Goal: Task Accomplishment & Management: Manage account settings

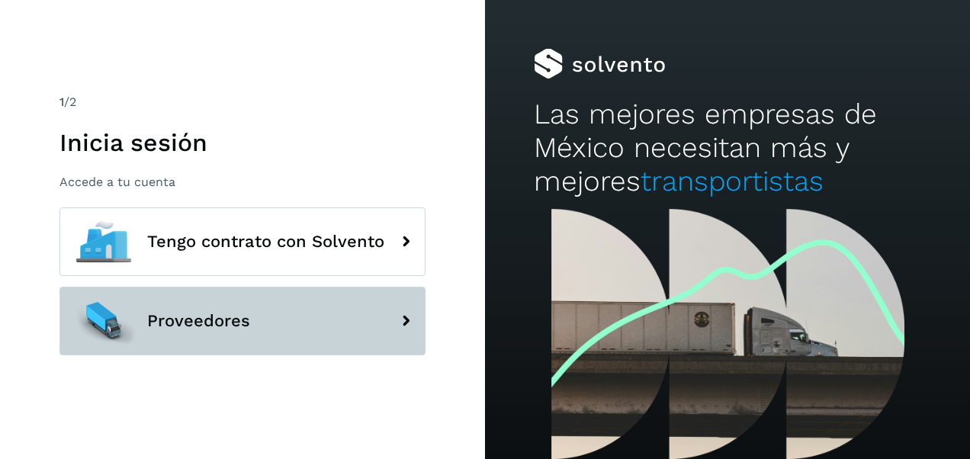
click at [372, 302] on button "Proveedores" at bounding box center [243, 321] width 366 height 69
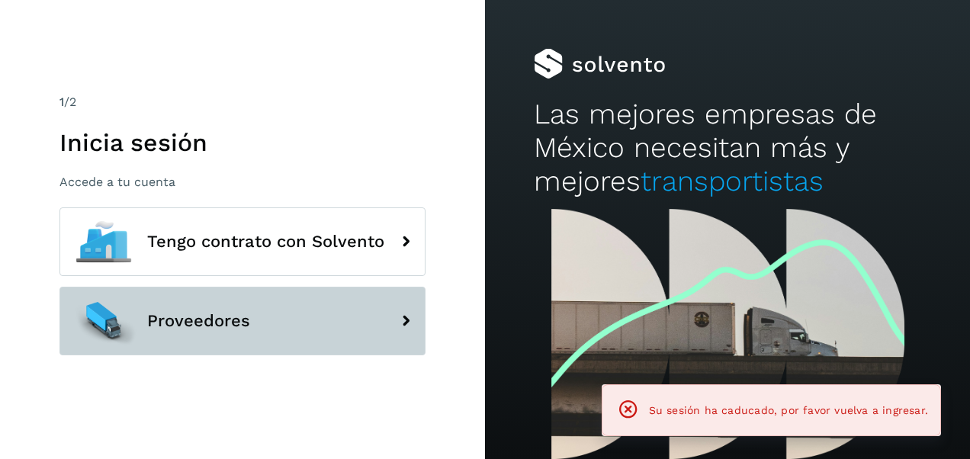
click at [394, 316] on icon at bounding box center [406, 321] width 31 height 31
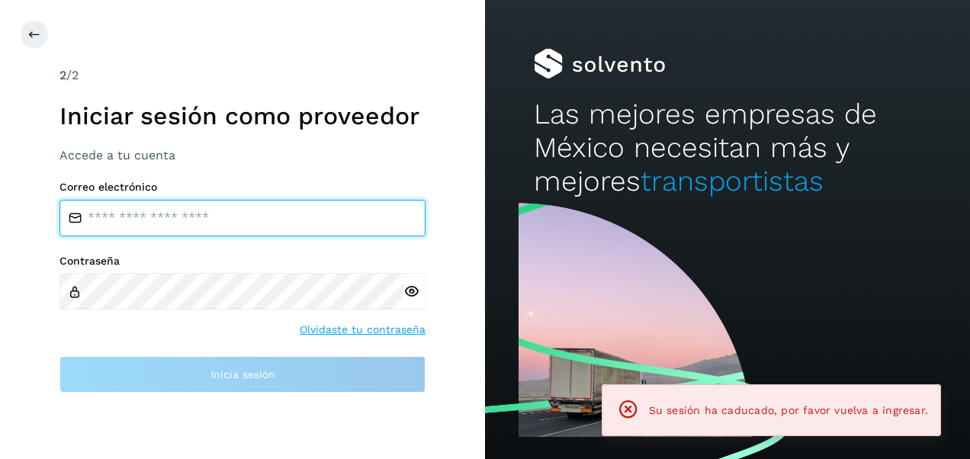
click at [326, 215] on input "email" at bounding box center [243, 218] width 366 height 37
type input "**********"
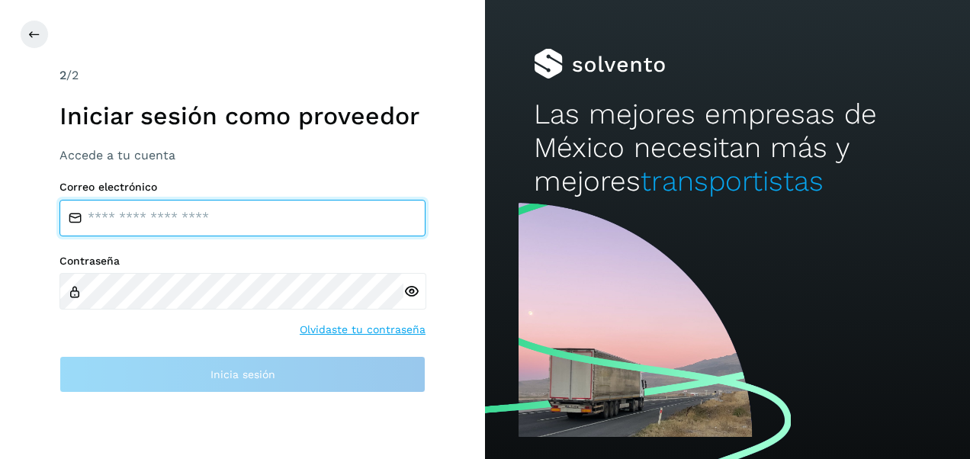
click at [354, 227] on input "email" at bounding box center [243, 218] width 366 height 37
type input "**********"
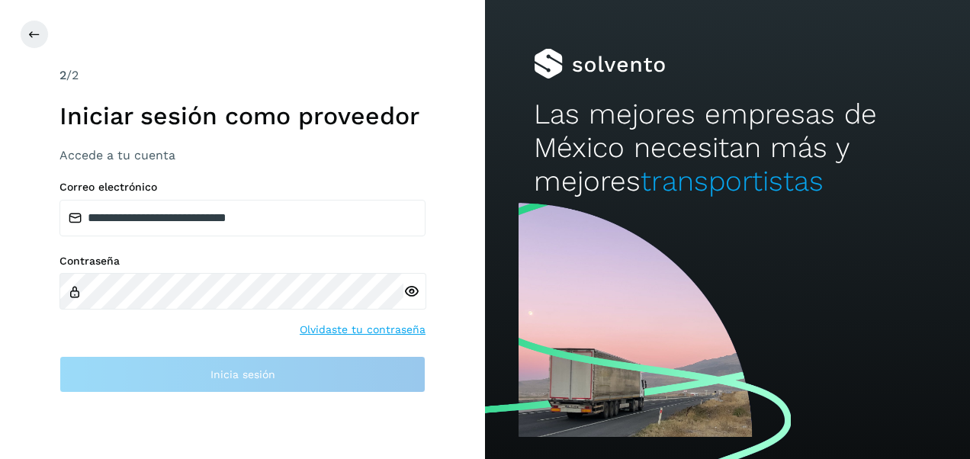
click at [414, 293] on div at bounding box center [415, 291] width 23 height 36
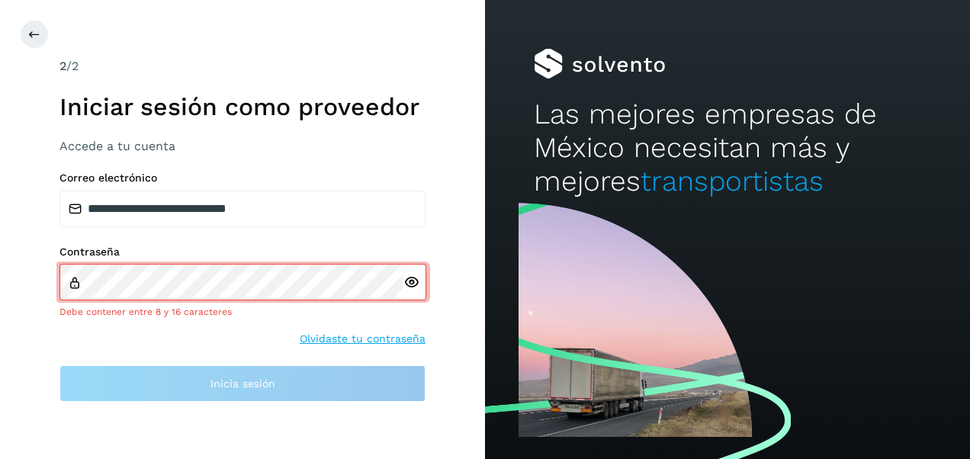
click at [412, 280] on icon at bounding box center [412, 283] width 16 height 16
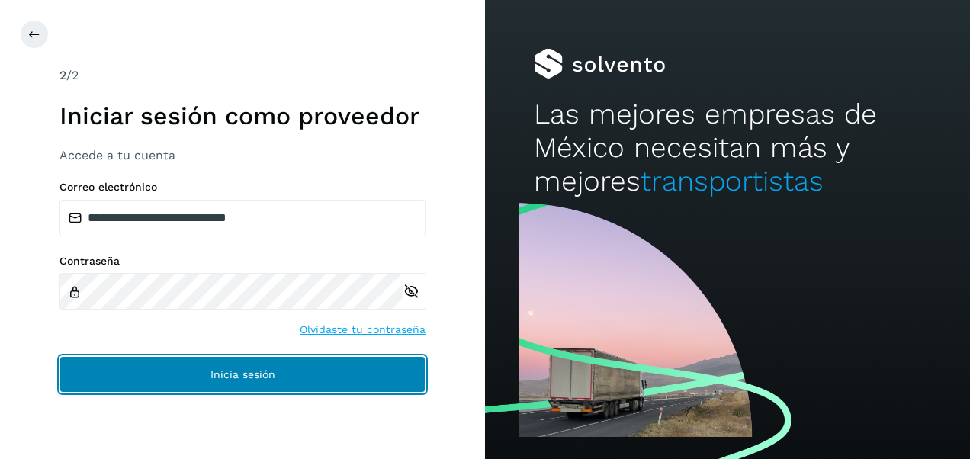
click at [301, 372] on button "Inicia sesión" at bounding box center [243, 374] width 366 height 37
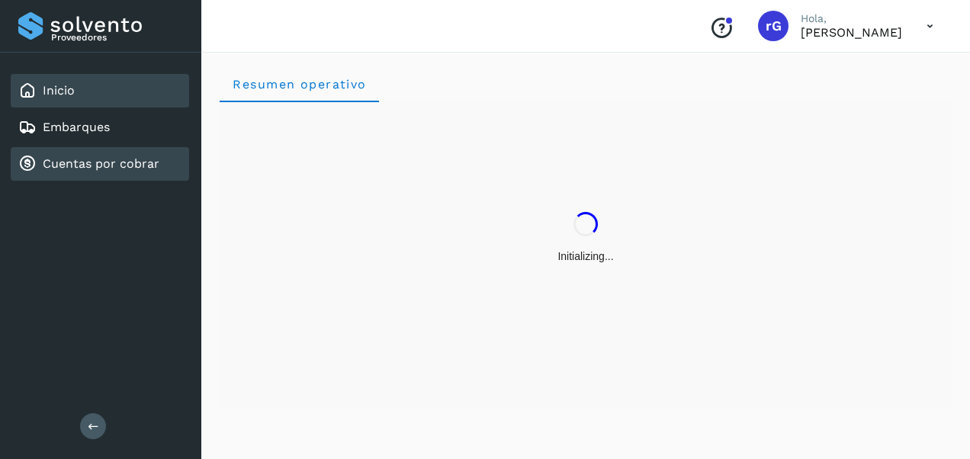
click at [76, 168] on link "Cuentas por cobrar" at bounding box center [101, 163] width 117 height 14
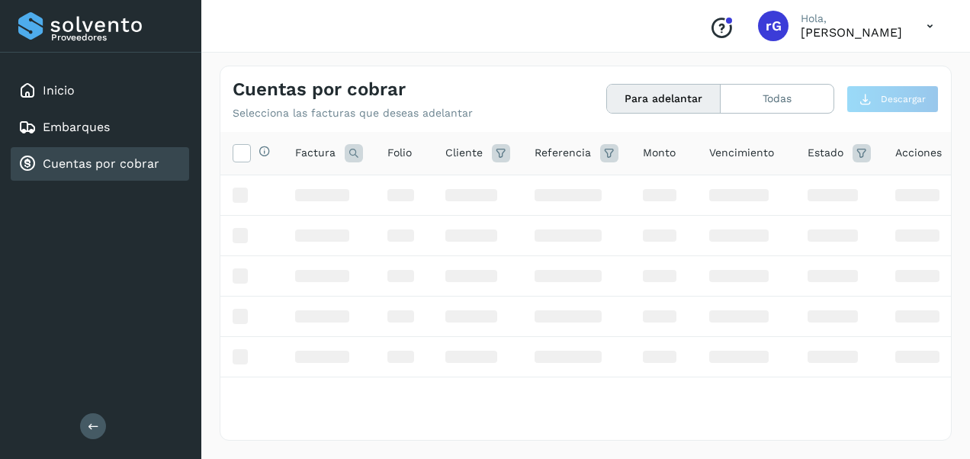
click at [684, 102] on button "Para adelantar" at bounding box center [664, 99] width 114 height 28
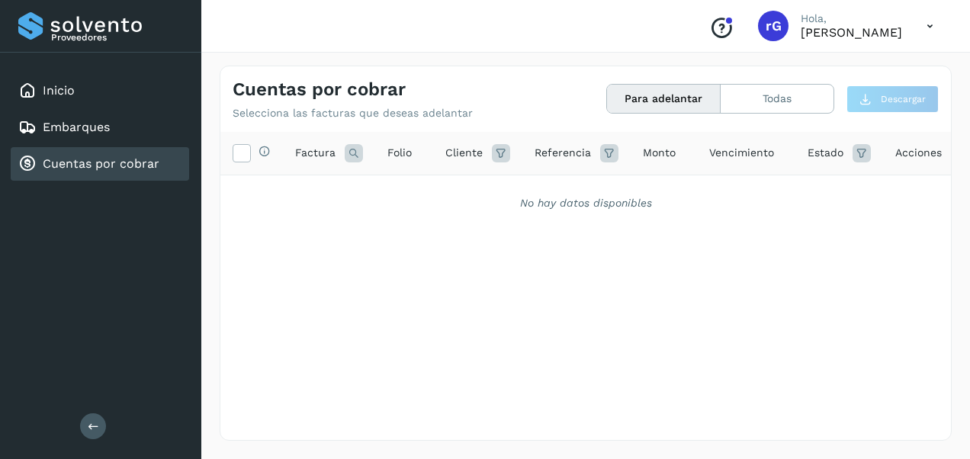
click at [684, 102] on button "Para adelantar" at bounding box center [664, 99] width 114 height 28
click at [775, 111] on button "Todas" at bounding box center [777, 99] width 113 height 28
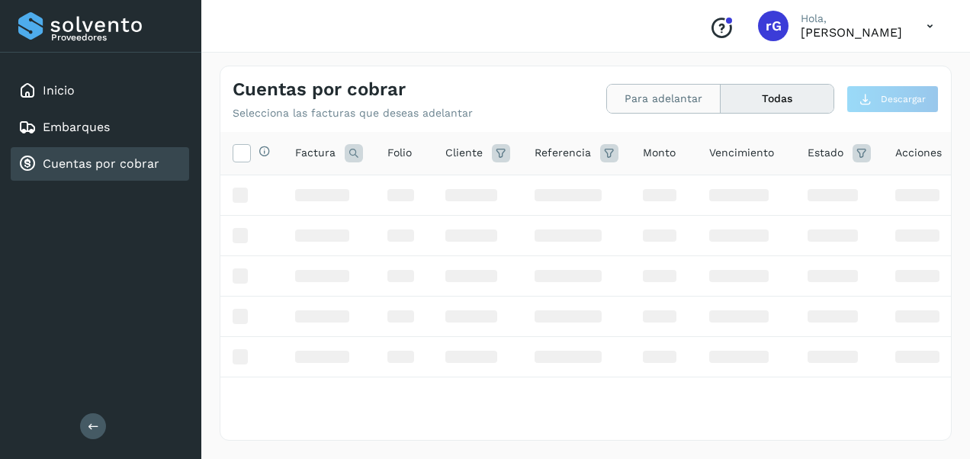
click at [721, 101] on button "Para adelantar" at bounding box center [777, 99] width 113 height 28
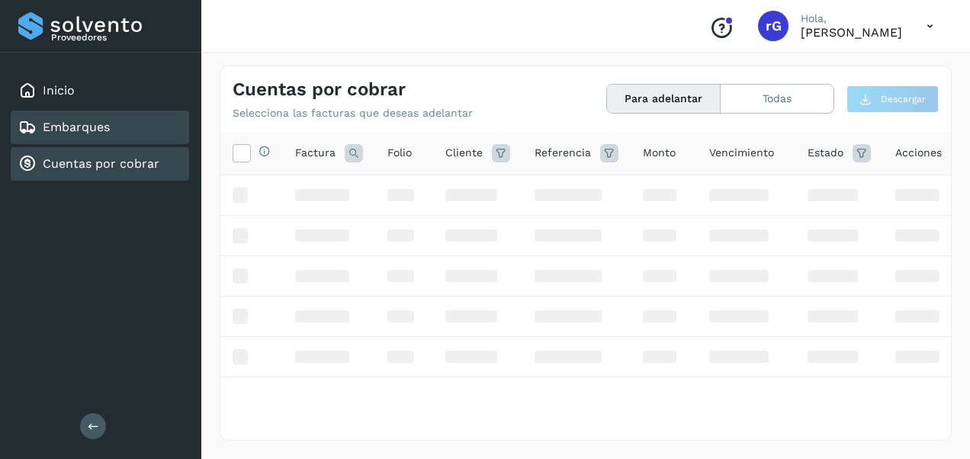
click at [115, 128] on div "Embarques" at bounding box center [100, 128] width 179 height 34
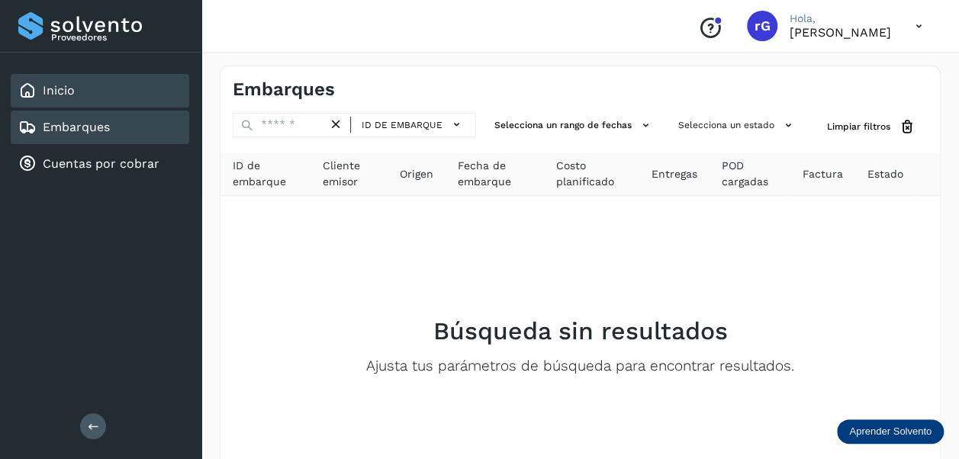
click at [99, 96] on div "Inicio" at bounding box center [100, 91] width 179 height 34
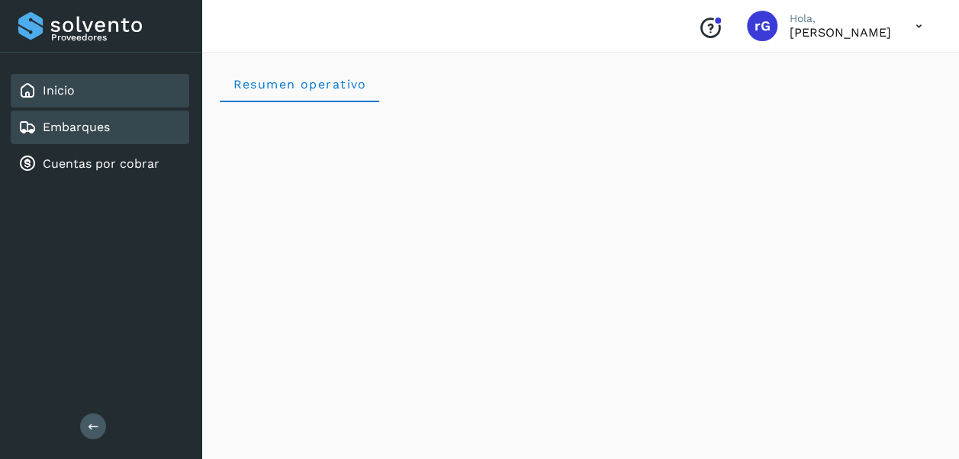
click at [117, 133] on div "Embarques" at bounding box center [100, 128] width 179 height 34
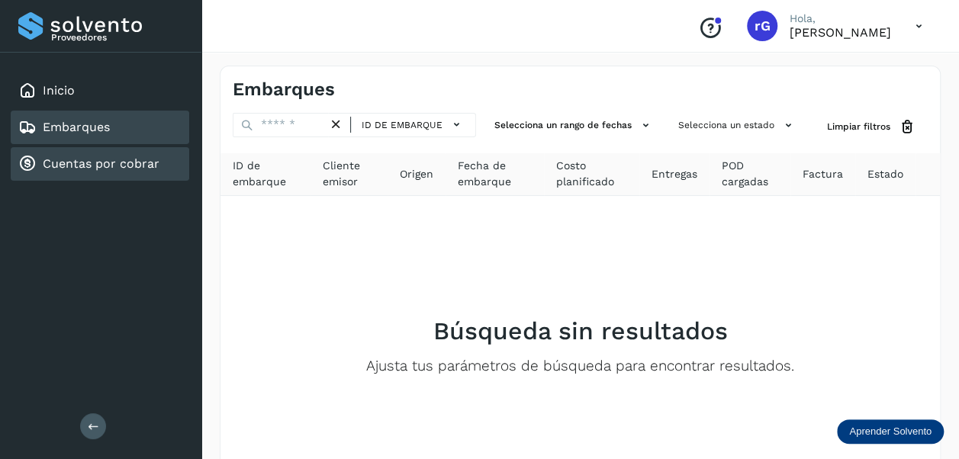
click at [117, 163] on link "Cuentas por cobrar" at bounding box center [101, 163] width 117 height 14
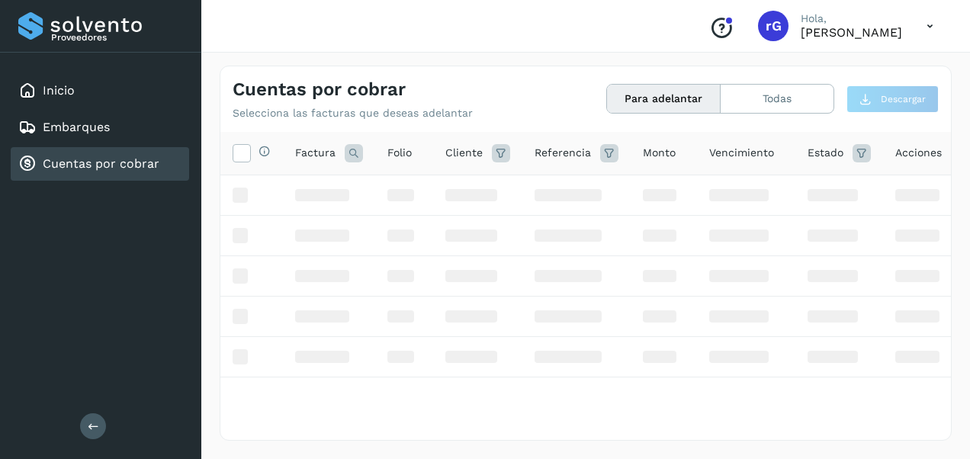
click at [261, 114] on p "Selecciona las facturas que deseas adelantar" at bounding box center [353, 113] width 240 height 13
click at [710, 15] on div "Conoce nuestros beneficios" at bounding box center [722, 25] width 24 height 35
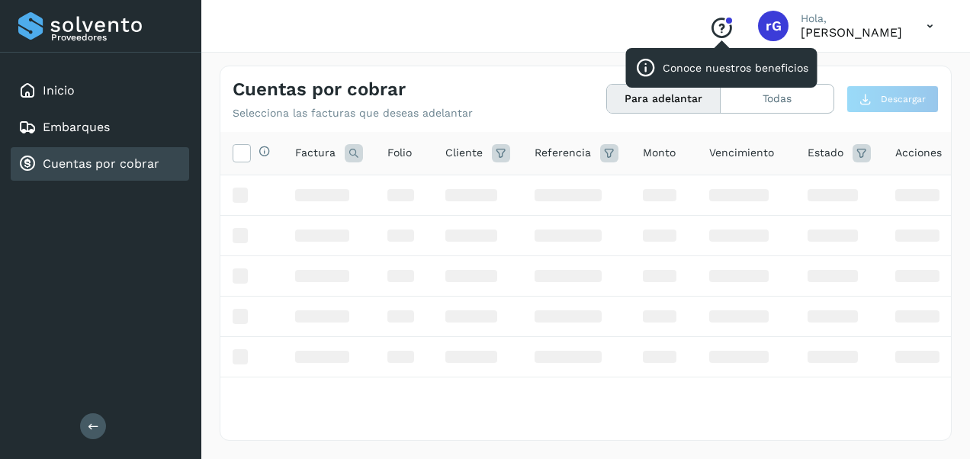
click at [710, 29] on icon "Conoce nuestros beneficios" at bounding box center [722, 28] width 24 height 24
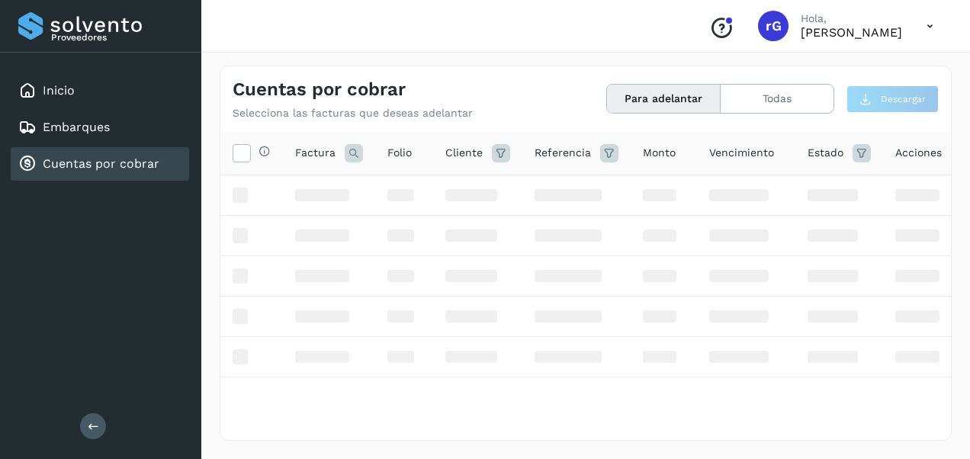
click at [861, 60] on div "Cuentas por cobrar Selecciona las facturas que deseas adelantar Para adelantar …" at bounding box center [585, 253] width 769 height 412
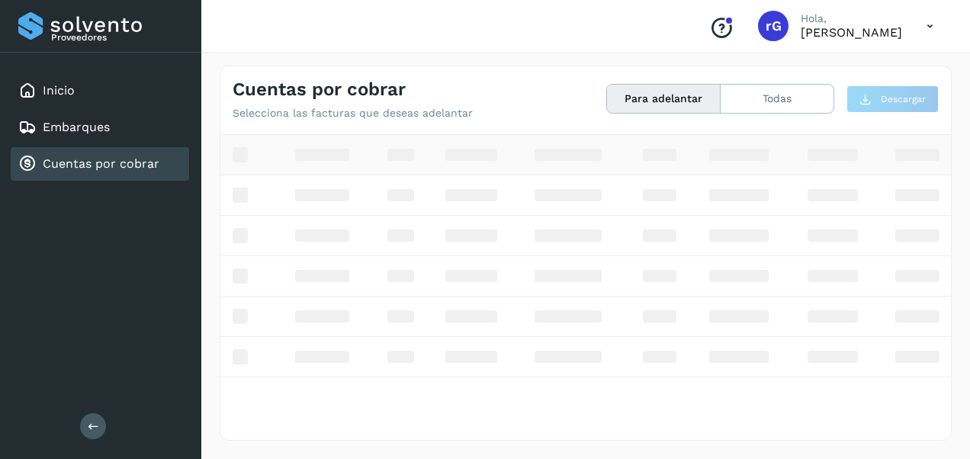
click at [237, 147] on div at bounding box center [240, 154] width 15 height 15
click at [128, 119] on div "Embarques" at bounding box center [100, 128] width 179 height 34
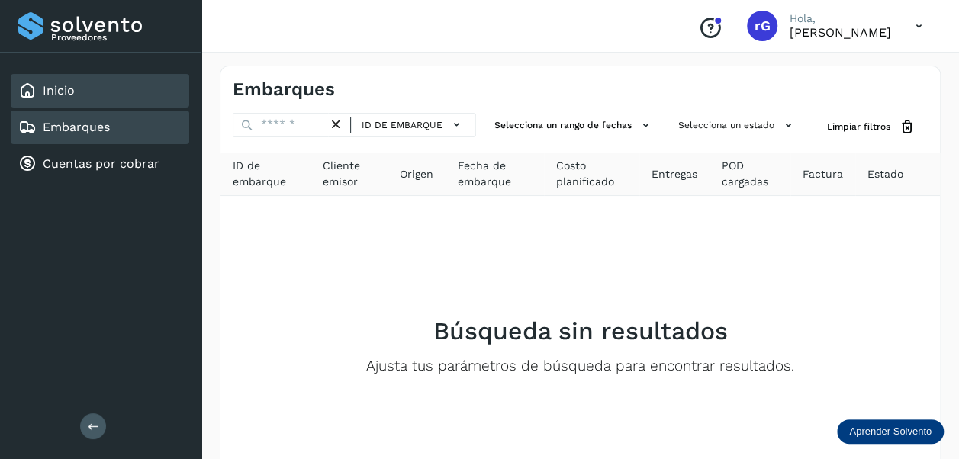
click at [110, 87] on div "Inicio" at bounding box center [100, 91] width 179 height 34
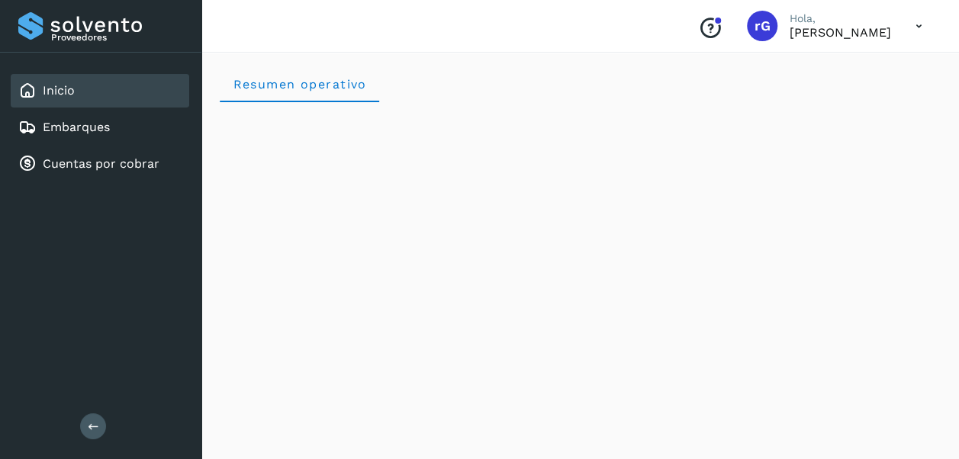
click at [755, 26] on span "rG" at bounding box center [763, 26] width 16 height 0
click at [790, 29] on p "raquel GUTIERREZ GUERRERO" at bounding box center [840, 32] width 101 height 14
click at [921, 21] on icon at bounding box center [918, 26] width 31 height 31
click at [639, 98] on div at bounding box center [479, 229] width 959 height 459
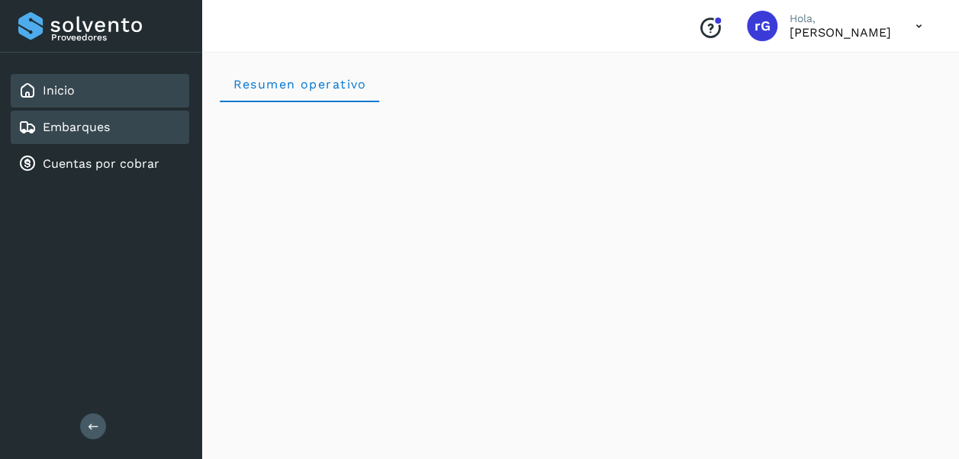
click at [132, 128] on div "Embarques" at bounding box center [100, 128] width 179 height 34
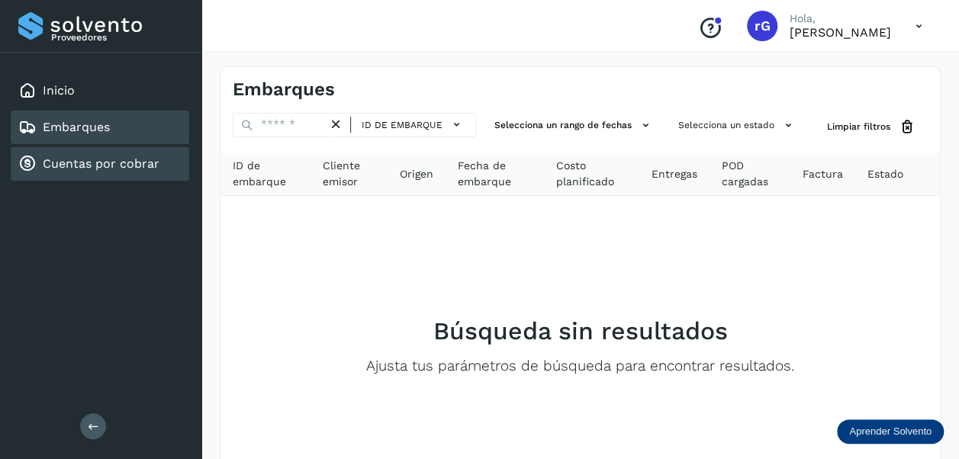
click at [116, 157] on link "Cuentas por cobrar" at bounding box center [101, 163] width 117 height 14
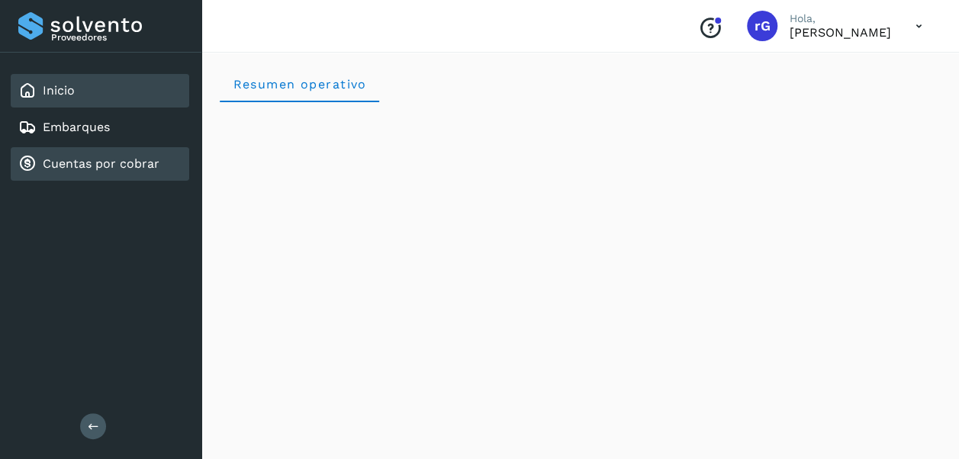
click at [102, 159] on link "Cuentas por cobrar" at bounding box center [101, 163] width 117 height 14
